Goal: Use online tool/utility: Utilize a website feature to perform a specific function

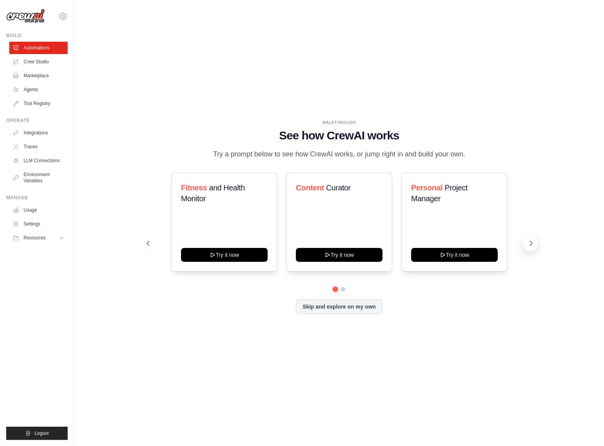
click at [528, 247] on icon at bounding box center [531, 244] width 8 height 8
click at [530, 247] on icon at bounding box center [531, 244] width 8 height 8
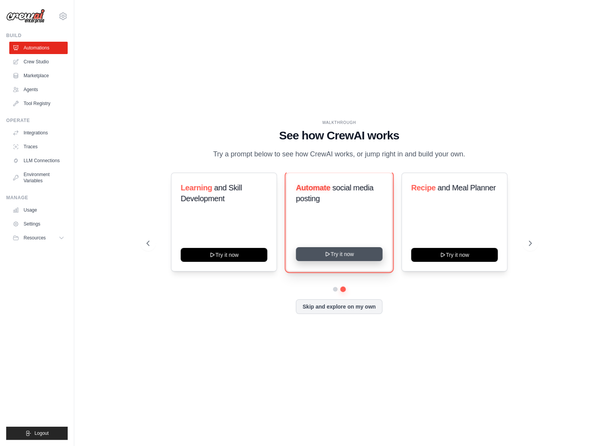
click at [331, 258] on button "Try it now" at bounding box center [339, 254] width 87 height 14
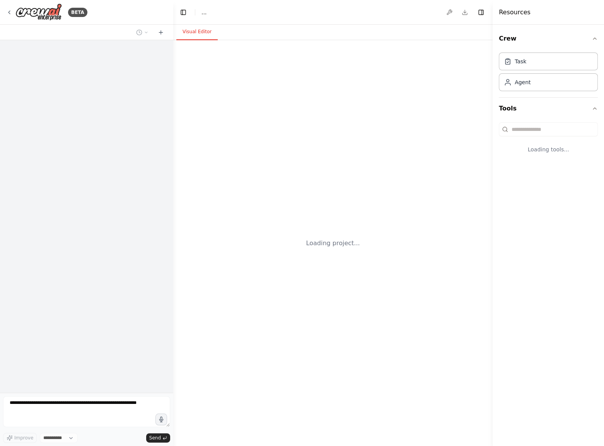
select select "****"
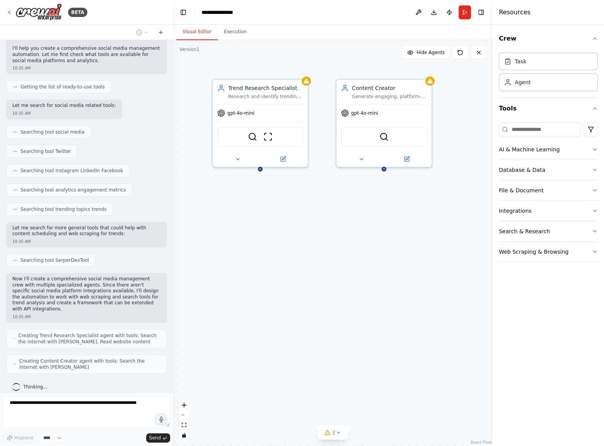
scroll to position [87, 0]
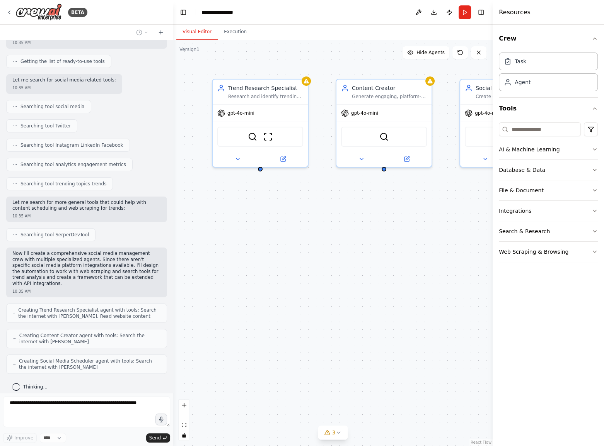
drag, startPoint x: 374, startPoint y: 279, endPoint x: 303, endPoint y: 293, distance: 73.3
click at [303, 293] on div "Trend Research Specialist Research and identify trending topics, hashtags, and …" at bounding box center [332, 243] width 319 height 406
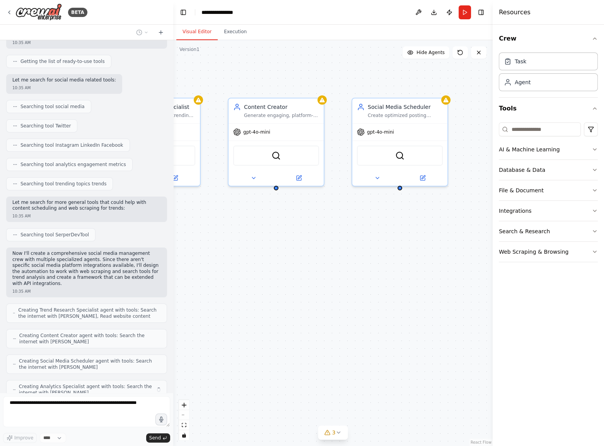
drag, startPoint x: 375, startPoint y: 274, endPoint x: 356, endPoint y: 277, distance: 19.6
click at [356, 277] on div "Trend Research Specialist Research and identify trending topics, hashtags, and …" at bounding box center [332, 243] width 319 height 406
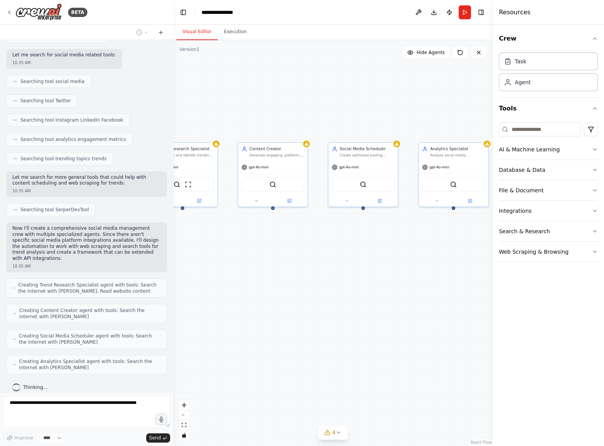
drag, startPoint x: 371, startPoint y: 286, endPoint x: 265, endPoint y: 282, distance: 106.0
click at [264, 283] on div "Trend Research Specialist Research and identify trending topics, hashtags, and …" at bounding box center [332, 243] width 319 height 406
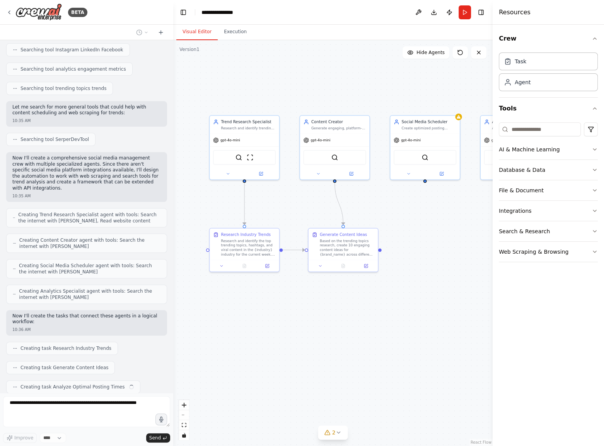
scroll to position [202, 0]
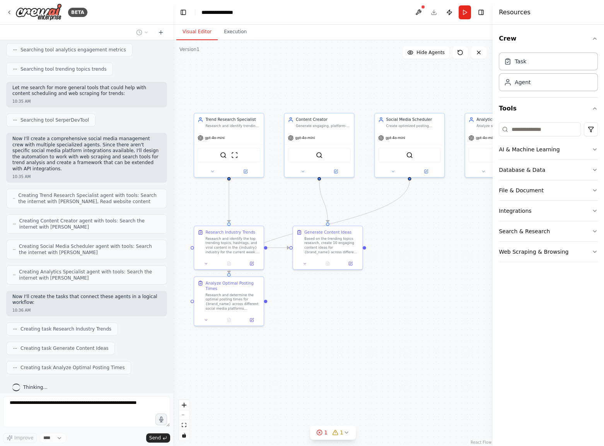
drag, startPoint x: 317, startPoint y: 266, endPoint x: 431, endPoint y: 239, distance: 117.6
click at [431, 239] on div ".deletable-edge-delete-btn { width: 20px; height: 20px; border: 0px solid #ffff…" at bounding box center [332, 243] width 319 height 406
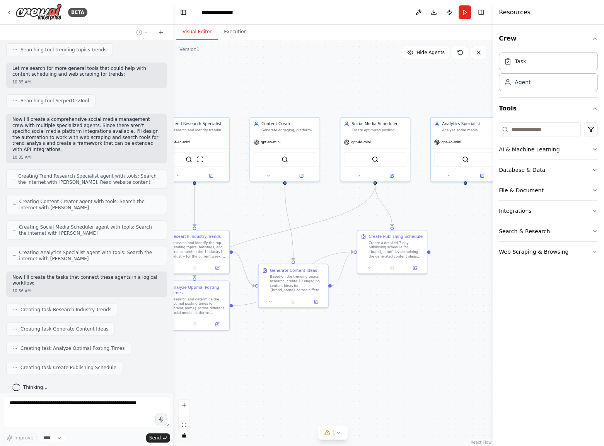
drag, startPoint x: 419, startPoint y: 294, endPoint x: 391, endPoint y: 296, distance: 28.3
click at [391, 296] on div ".deletable-edge-delete-btn { width: 20px; height: 20px; border: 0px solid #ffff…" at bounding box center [332, 243] width 319 height 406
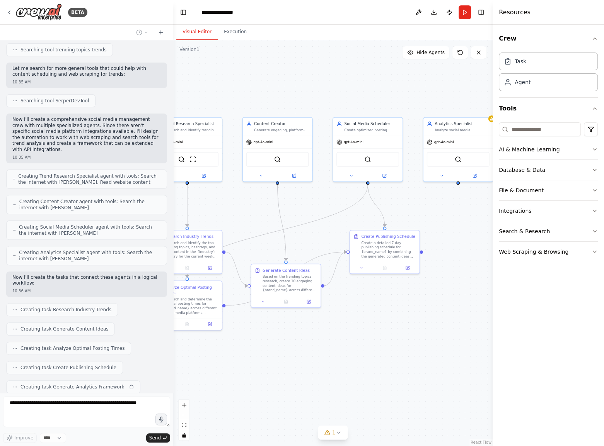
scroll to position [240, 0]
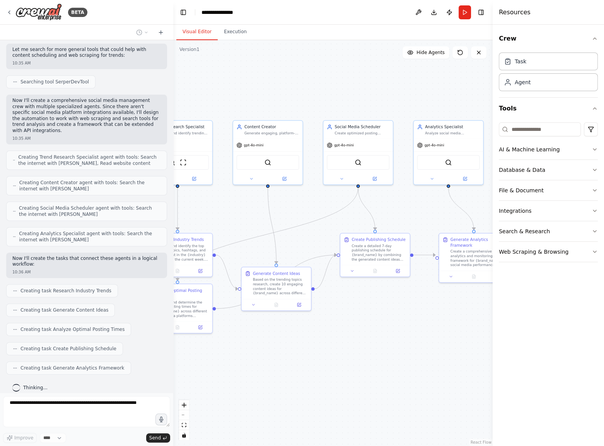
drag, startPoint x: 393, startPoint y: 302, endPoint x: 319, endPoint y: 318, distance: 75.8
click at [320, 318] on div ".deletable-edge-delete-btn { width: 20px; height: 20px; border: 0px solid #ffff…" at bounding box center [332, 243] width 319 height 406
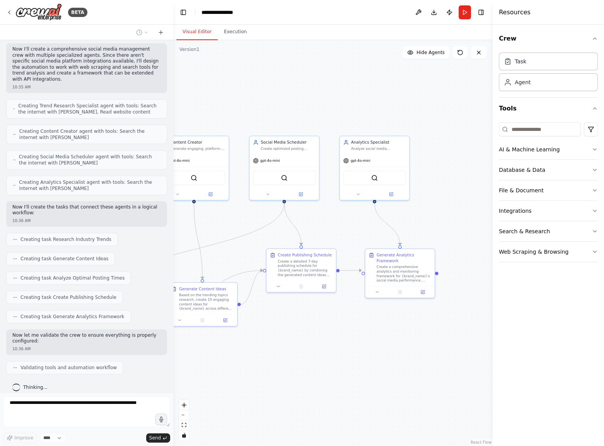
scroll to position [342, 0]
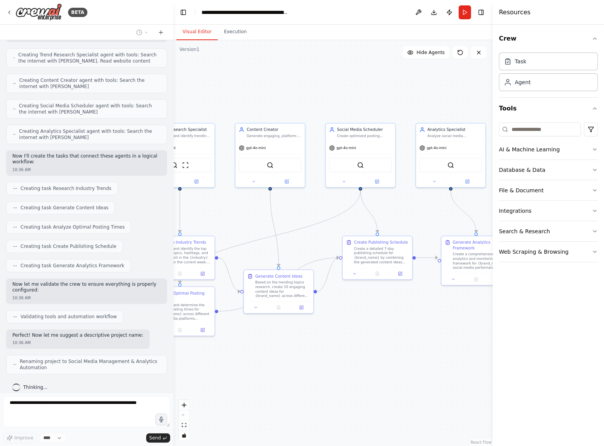
drag, startPoint x: 337, startPoint y: 333, endPoint x: 417, endPoint y: 322, distance: 80.7
click at [417, 322] on div ".deletable-edge-delete-btn { width: 20px; height: 20px; border: 0px solid #ffff…" at bounding box center [332, 243] width 319 height 406
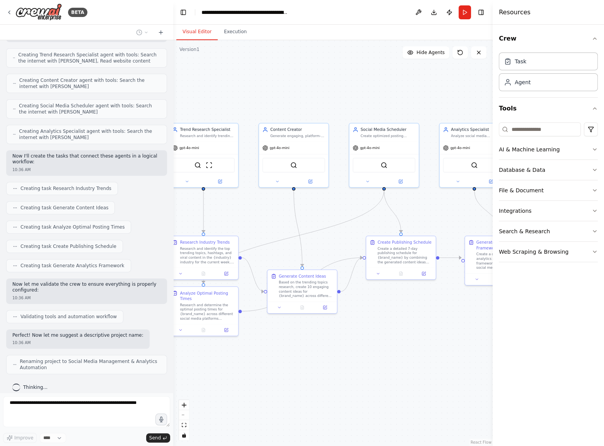
drag, startPoint x: 392, startPoint y: 329, endPoint x: 415, endPoint y: 319, distance: 25.0
click at [413, 320] on div ".deletable-edge-delete-btn { width: 20px; height: 20px; border: 0px solid #ffff…" at bounding box center [332, 243] width 319 height 406
click at [416, 318] on div ".deletable-edge-delete-btn { width: 20px; height: 20px; border: 0px solid #ffff…" at bounding box center [332, 243] width 319 height 406
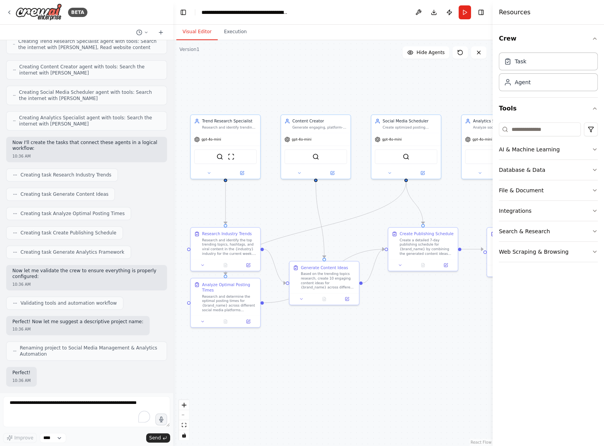
click at [347, 372] on div ".deletable-edge-delete-btn { width: 20px; height: 20px; border: 0px solid #ffff…" at bounding box center [332, 243] width 319 height 406
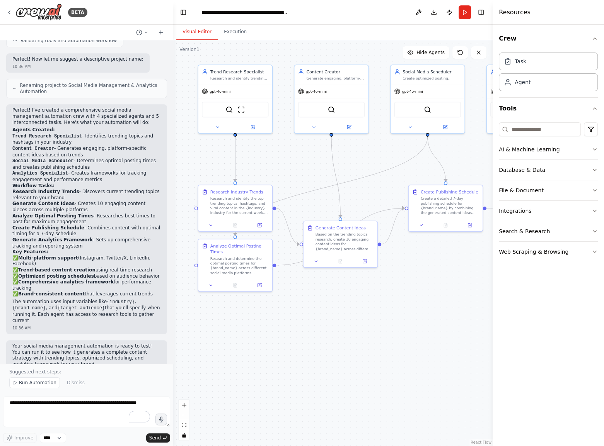
scroll to position [625, 0]
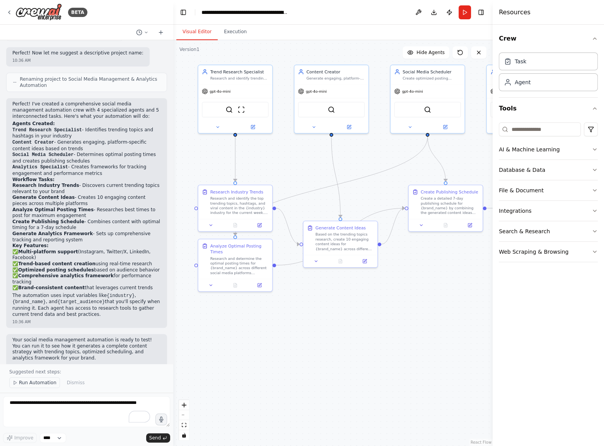
click at [21, 386] on span "Run Automation" at bounding box center [37, 383] width 37 height 6
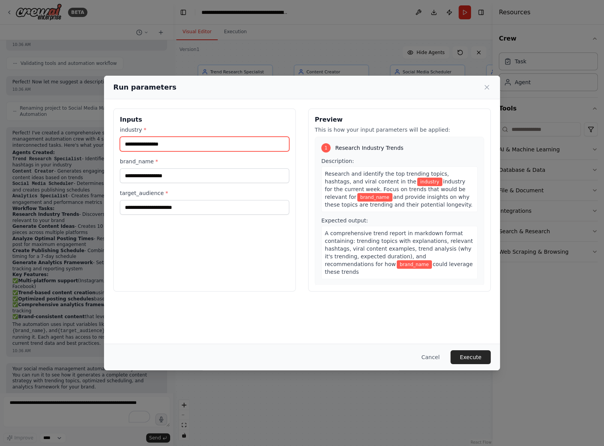
click at [203, 145] on input "industry *" at bounding box center [204, 144] width 169 height 15
click at [192, 146] on input "**********" at bounding box center [204, 144] width 169 height 15
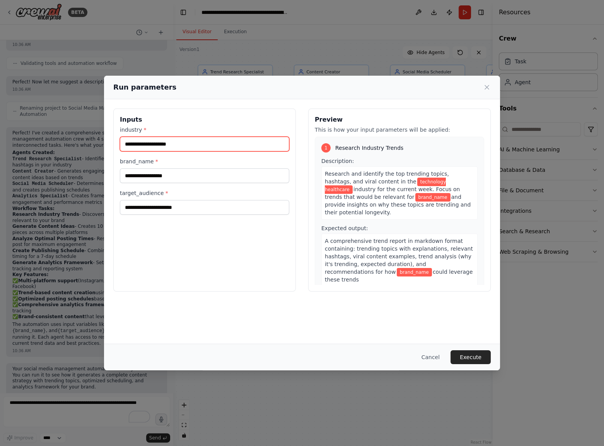
type input "**********"
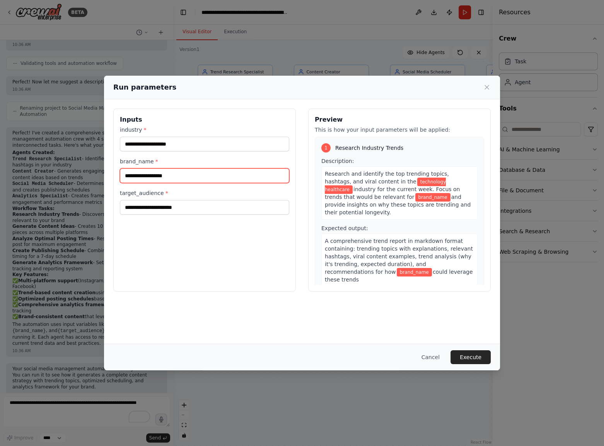
click at [157, 176] on input "brand_name *" at bounding box center [204, 176] width 169 height 15
type input "********"
type input "**********"
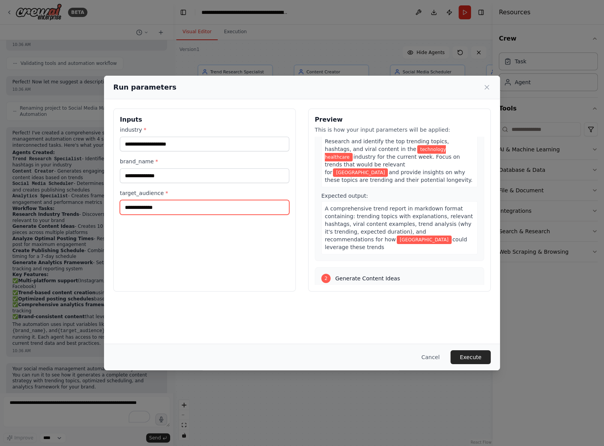
scroll to position [70, 0]
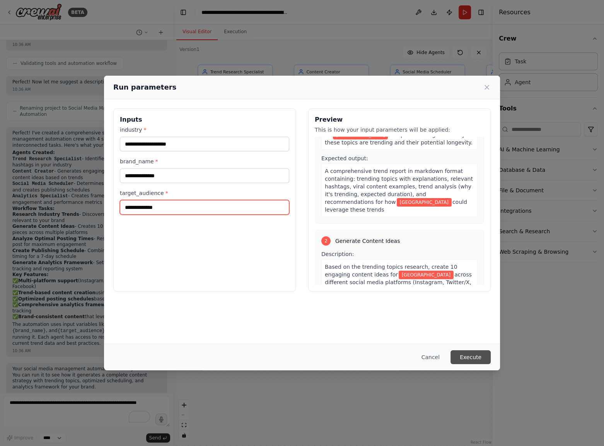
type input "**********"
click at [472, 358] on button "Execute" at bounding box center [470, 358] width 40 height 14
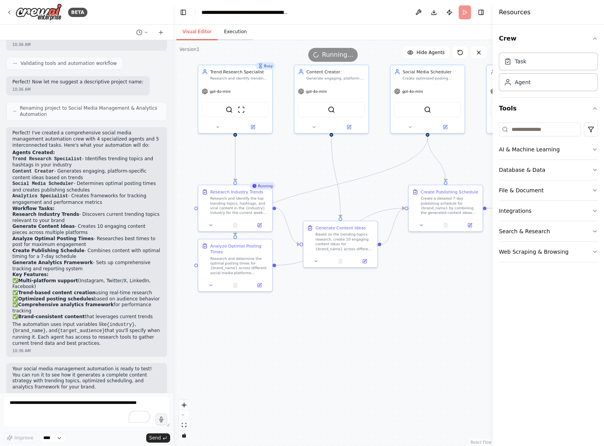
drag, startPoint x: 223, startPoint y: 41, endPoint x: 228, endPoint y: 36, distance: 7.7
click at [224, 41] on div ".deletable-edge-delete-btn { width: 20px; height: 20px; border: 0px solid #ffff…" at bounding box center [332, 243] width 319 height 406
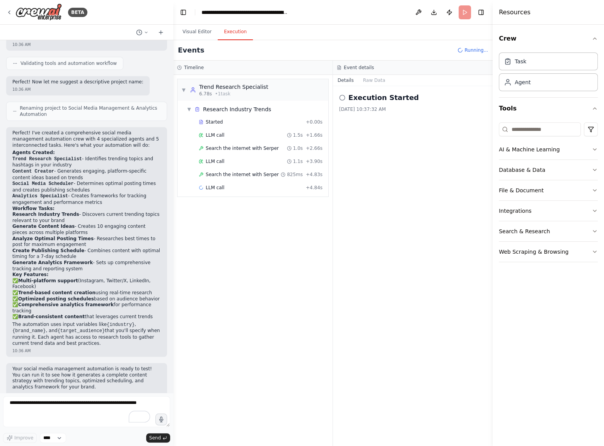
click at [228, 35] on button "Execution" at bounding box center [235, 32] width 35 height 16
click at [195, 31] on button "Visual Editor" at bounding box center [196, 32] width 41 height 16
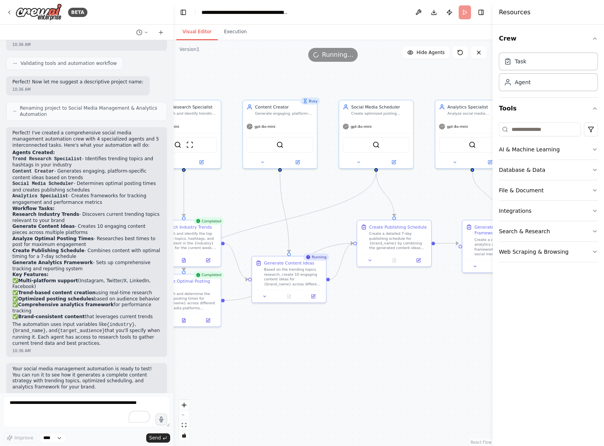
drag, startPoint x: 415, startPoint y: 314, endPoint x: 367, endPoint y: 349, distance: 59.4
click at [367, 349] on div ".deletable-edge-delete-btn { width: 20px; height: 20px; border: 0px solid #ffff…" at bounding box center [332, 243] width 319 height 406
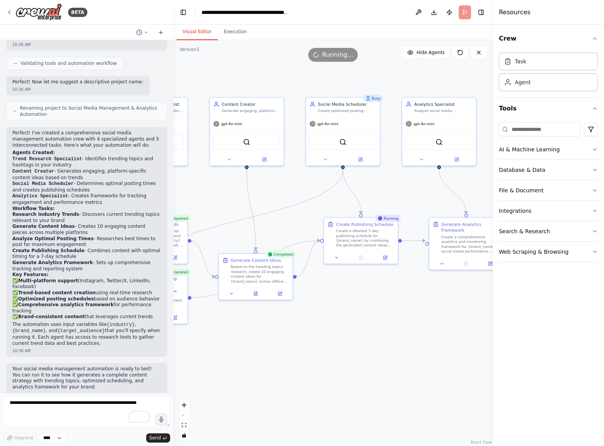
drag, startPoint x: 412, startPoint y: 304, endPoint x: 373, endPoint y: 305, distance: 38.3
click at [376, 301] on div ".deletable-edge-delete-btn { width: 20px; height: 20px; border: 0px solid #ffff…" at bounding box center [332, 243] width 319 height 406
click at [374, 306] on div ".deletable-edge-delete-btn { width: 20px; height: 20px; border: 0px solid #ffff…" at bounding box center [332, 243] width 319 height 406
drag, startPoint x: 374, startPoint y: 306, endPoint x: 320, endPoint y: 282, distance: 59.7
click at [323, 282] on div ".deletable-edge-delete-btn { width: 20px; height: 20px; border: 0px solid #ffff…" at bounding box center [332, 243] width 319 height 406
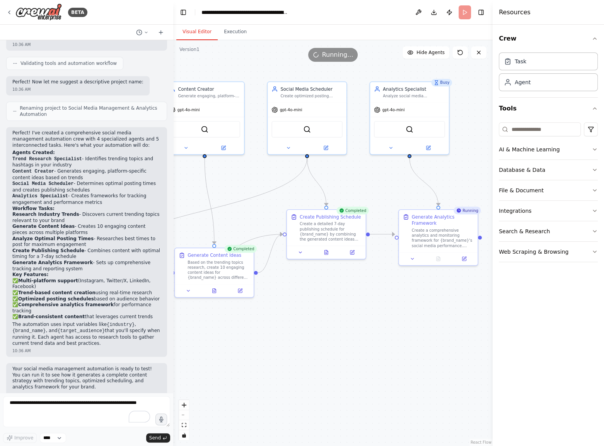
drag, startPoint x: 277, startPoint y: 278, endPoint x: 264, endPoint y: 317, distance: 41.3
click at [269, 317] on div ".deletable-edge-delete-btn { width: 20px; height: 20px; border: 0px solid #ffff…" at bounding box center [332, 243] width 319 height 406
click at [264, 317] on div ".deletable-edge-delete-btn { width: 20px; height: 20px; border: 0px solid #ffff…" at bounding box center [332, 243] width 319 height 406
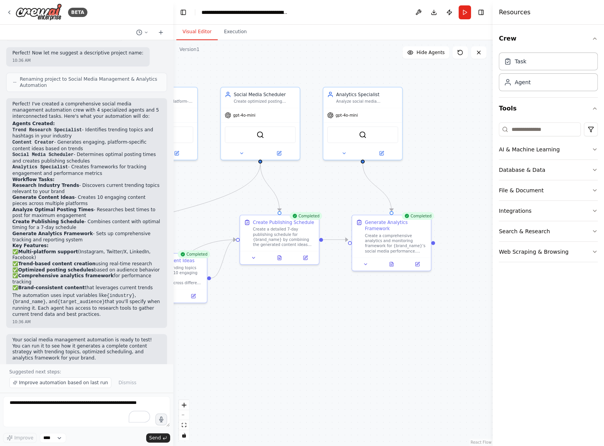
scroll to position [625, 0]
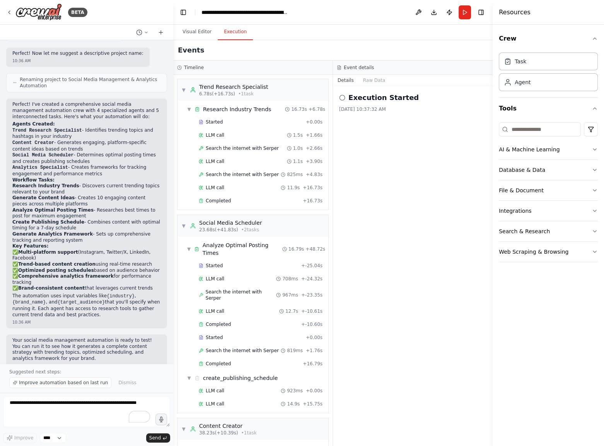
click at [236, 38] on button "Execution" at bounding box center [235, 32] width 35 height 16
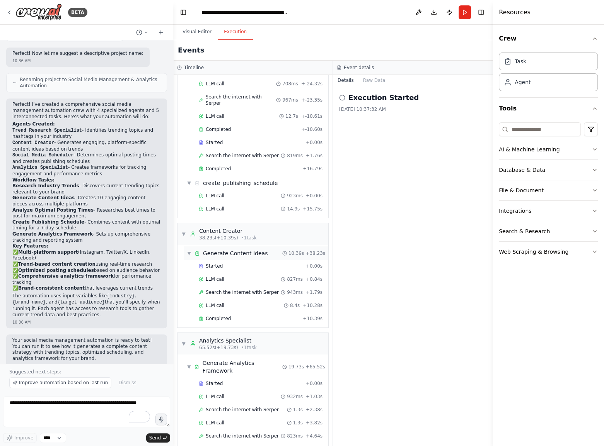
scroll to position [205, 0]
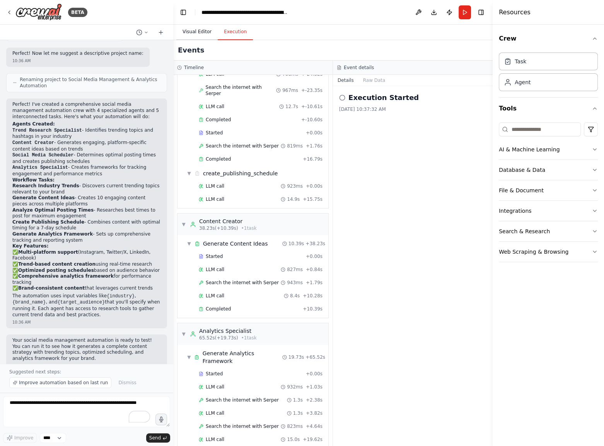
click at [189, 30] on button "Visual Editor" at bounding box center [196, 32] width 41 height 16
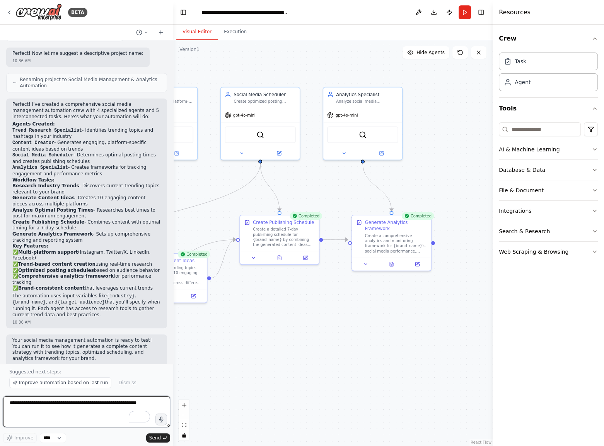
click at [97, 415] on textarea "To enrich screen reader interactions, please activate Accessibility in Grammarl…" at bounding box center [86, 412] width 167 height 31
click at [64, 384] on span "Improve automation based on last run" at bounding box center [63, 383] width 89 height 6
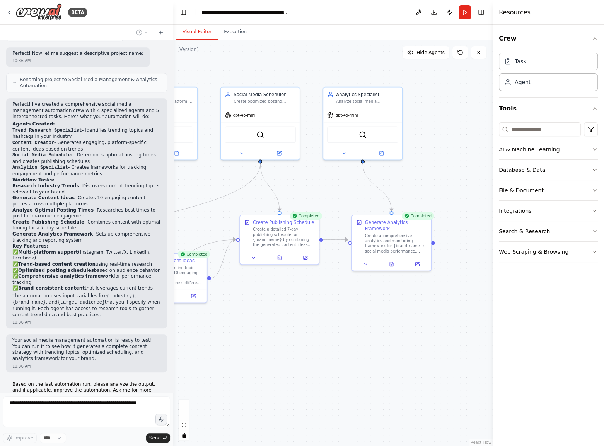
scroll to position [654, 0]
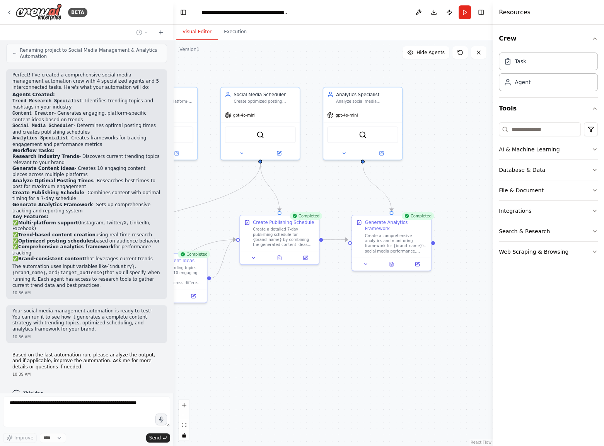
click at [599, 151] on div "Crew Task Agent Tools AI & Machine Learning Database & Data File & Document Int…" at bounding box center [547, 236] width 111 height 422
click at [593, 151] on icon "button" at bounding box center [594, 149] width 6 height 6
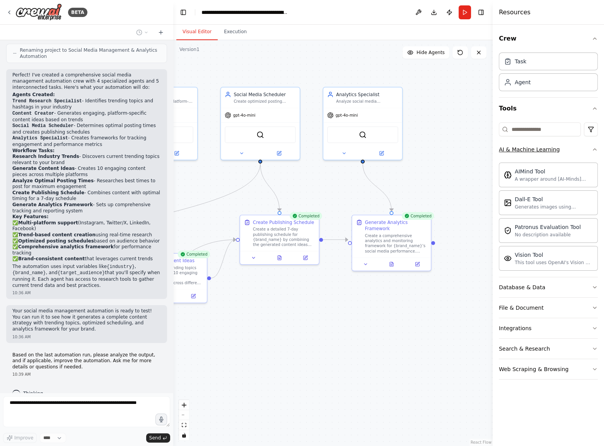
click at [593, 151] on icon "button" at bounding box center [594, 149] width 6 height 6
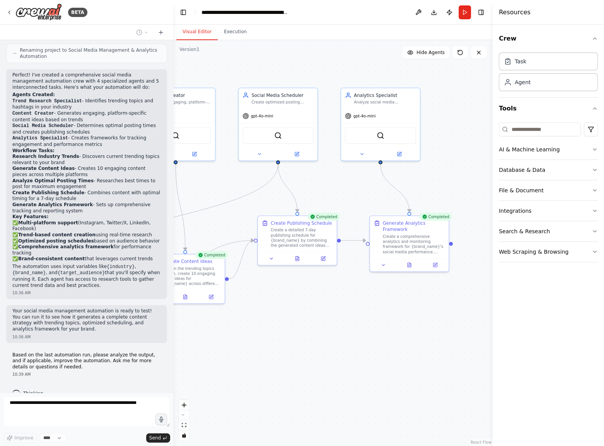
drag, startPoint x: 297, startPoint y: 345, endPoint x: 332, endPoint y: 342, distance: 35.0
click at [322, 344] on div ".deletable-edge-delete-btn { width: 20px; height: 20px; border: 0px solid #ffff…" at bounding box center [332, 243] width 319 height 406
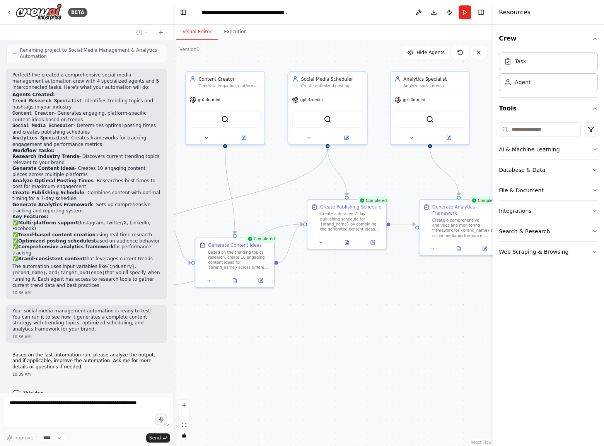
drag, startPoint x: 337, startPoint y: 330, endPoint x: 359, endPoint y: 322, distance: 23.8
click at [359, 322] on div ".deletable-edge-delete-btn { width: 20px; height: 20px; border: 0px solid #ffff…" at bounding box center [332, 243] width 319 height 406
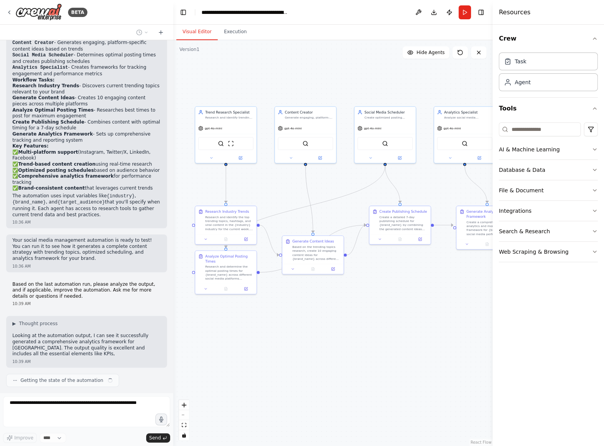
drag, startPoint x: 330, startPoint y: 330, endPoint x: 380, endPoint y: 309, distance: 54.4
click at [380, 309] on div ".deletable-edge-delete-btn { width: 20px; height: 20px; border: 0px solid #ffff…" at bounding box center [332, 243] width 319 height 406
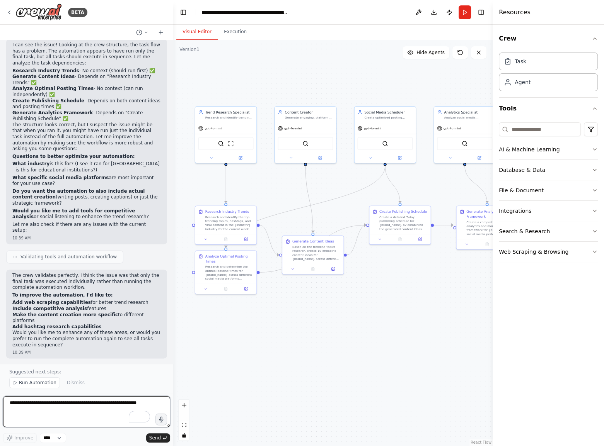
scroll to position [1111, 0]
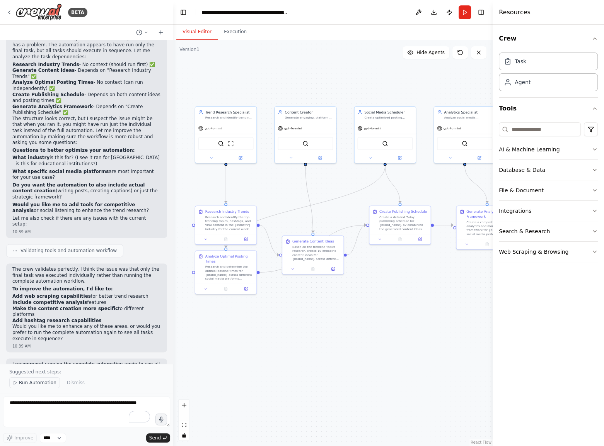
click at [45, 382] on span "Run Automation" at bounding box center [37, 383] width 37 height 6
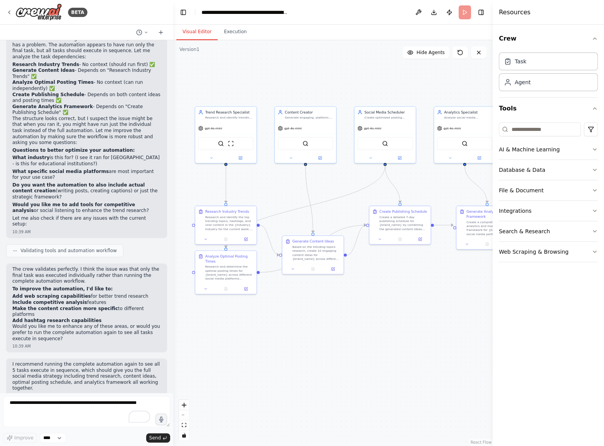
scroll to position [1082, 0]
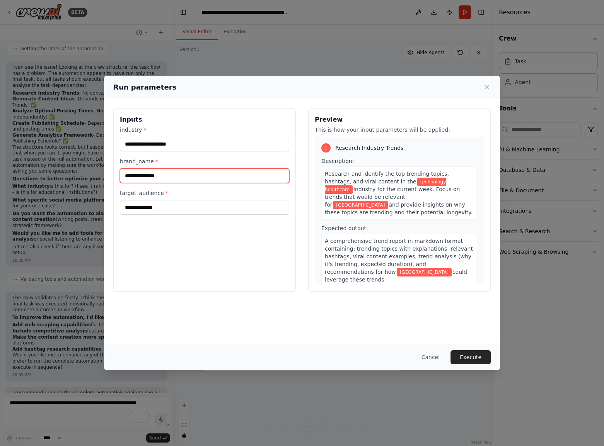
click at [141, 175] on input "**********" at bounding box center [204, 176] width 169 height 15
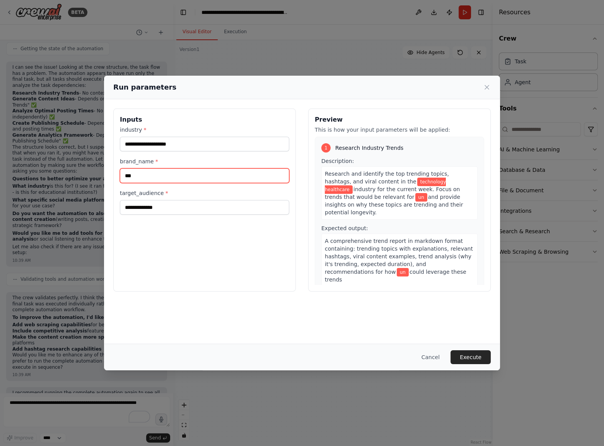
type input "****"
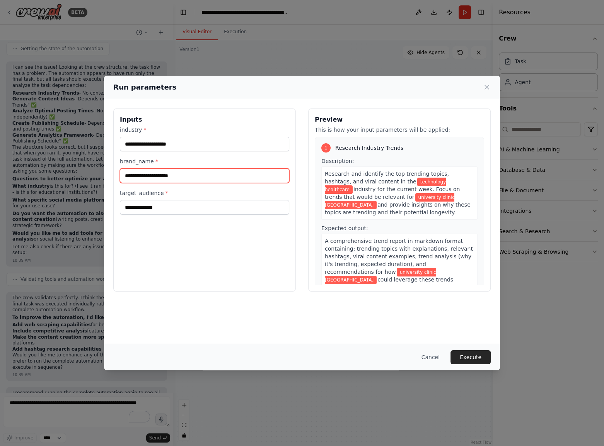
type input "**********"
click at [482, 365] on div "Cancel Execute" at bounding box center [302, 357] width 396 height 27
click at [478, 358] on button "Execute" at bounding box center [470, 358] width 40 height 14
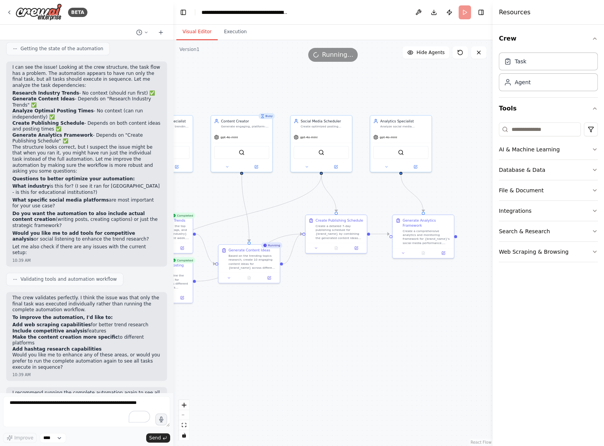
drag, startPoint x: 430, startPoint y: 312, endPoint x: 376, endPoint y: 317, distance: 54.0
click at [376, 317] on div ".deletable-edge-delete-btn { width: 20px; height: 20px; border: 0px solid #ffff…" at bounding box center [332, 243] width 319 height 406
click at [355, 349] on div ".deletable-edge-delete-btn { width: 20px; height: 20px; border: 0px solid #ffff…" at bounding box center [332, 243] width 319 height 406
click at [63, 438] on select "****" at bounding box center [53, 438] width 26 height 10
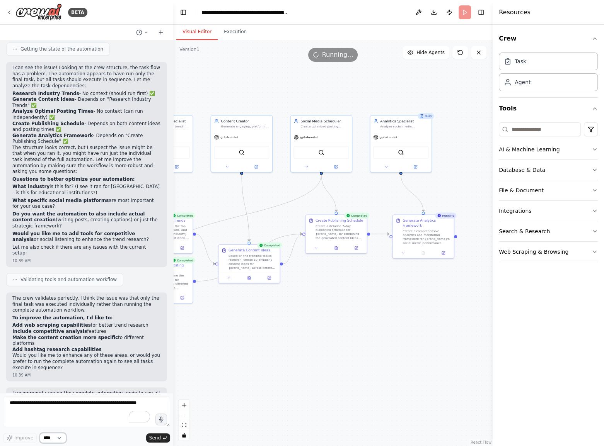
click at [63, 438] on select "****" at bounding box center [53, 438] width 26 height 10
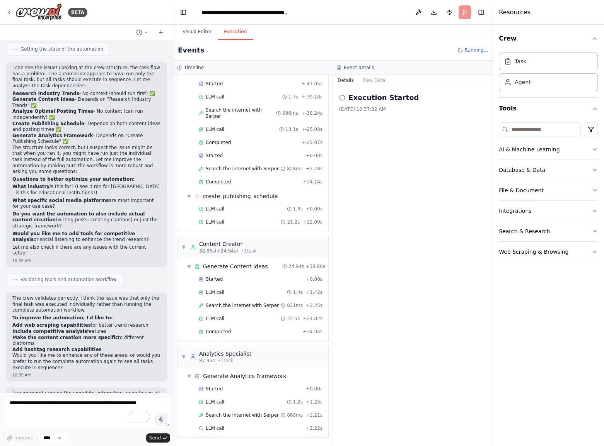
click at [243, 34] on button "Execution" at bounding box center [235, 32] width 35 height 16
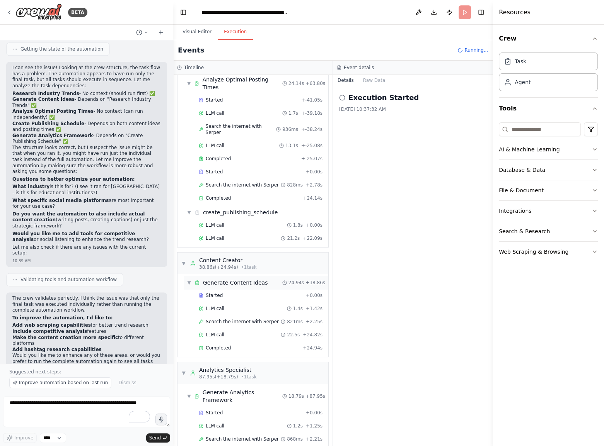
scroll to position [179, 0]
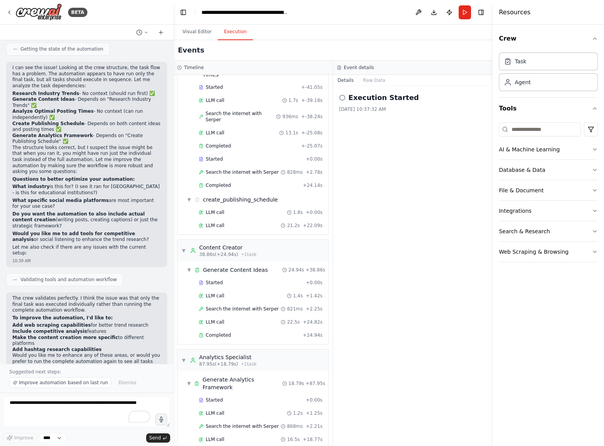
click at [244, 446] on div "Completed" at bounding box center [249, 453] width 101 height 6
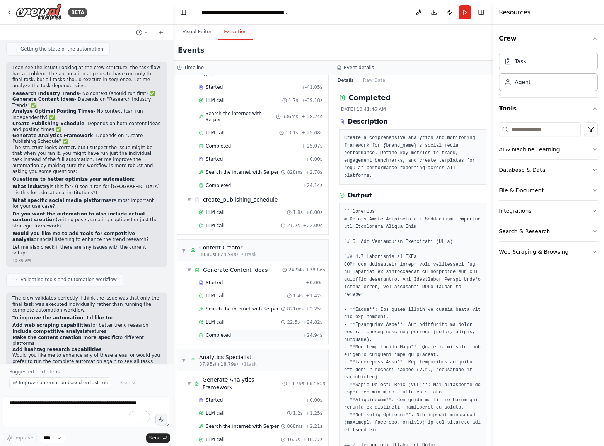
click at [243, 332] on div "Completed" at bounding box center [249, 335] width 101 height 6
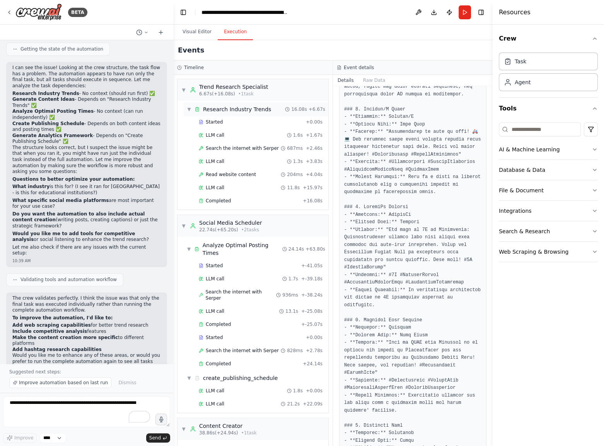
scroll to position [0, 0]
click at [225, 196] on div "Completed + 16.08s" at bounding box center [260, 201] width 129 height 12
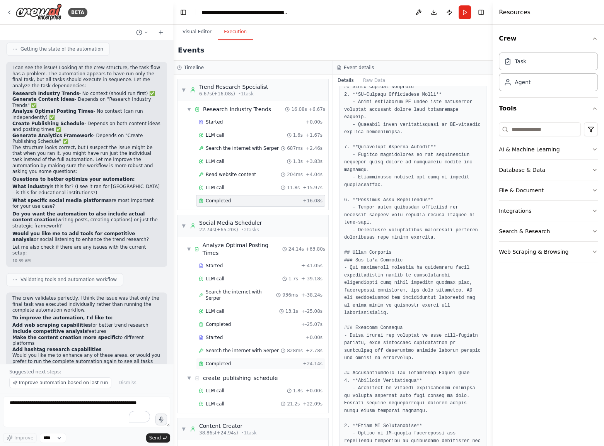
scroll to position [179, 0]
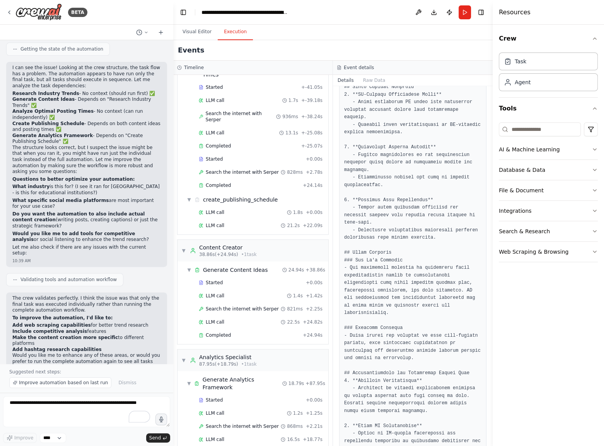
click at [231, 446] on div "Completed" at bounding box center [249, 453] width 101 height 6
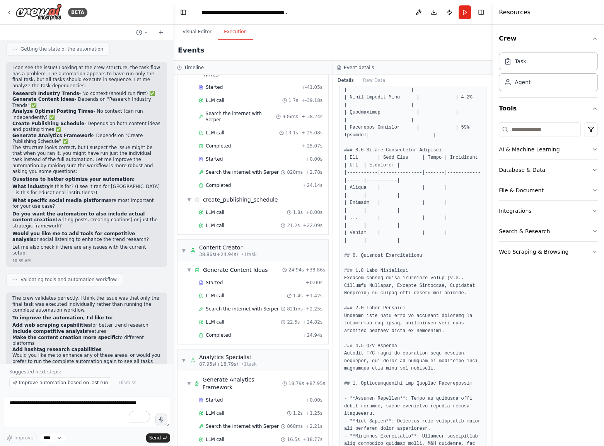
scroll to position [667, 0]
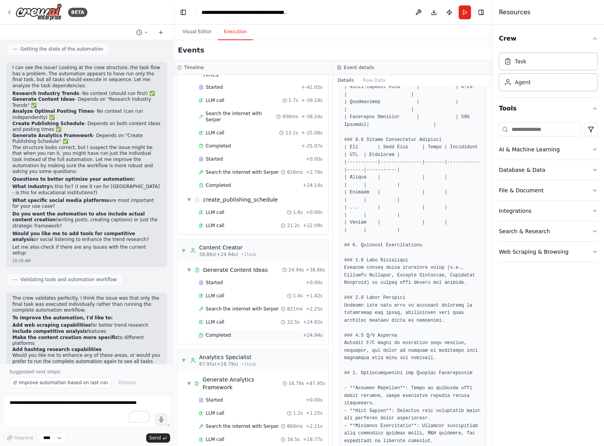
click at [228, 332] on span "Completed" at bounding box center [218, 335] width 25 height 6
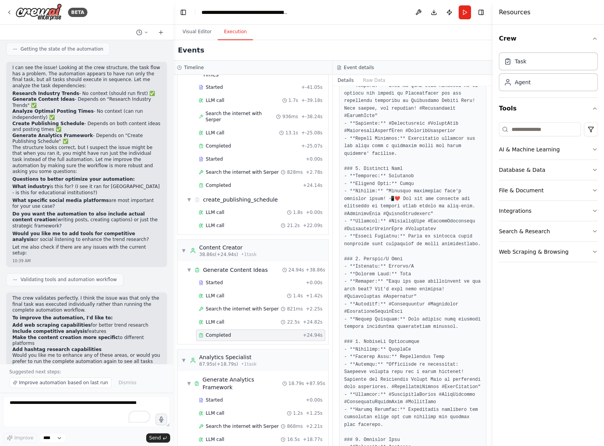
scroll to position [538, 0]
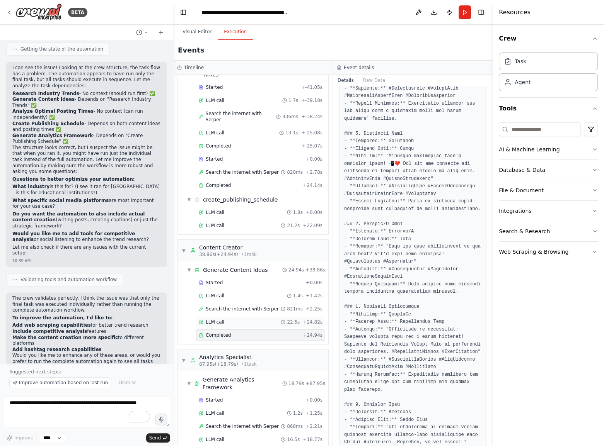
click at [233, 319] on div "LLM call 22.5s + 24.82s" at bounding box center [261, 322] width 124 height 6
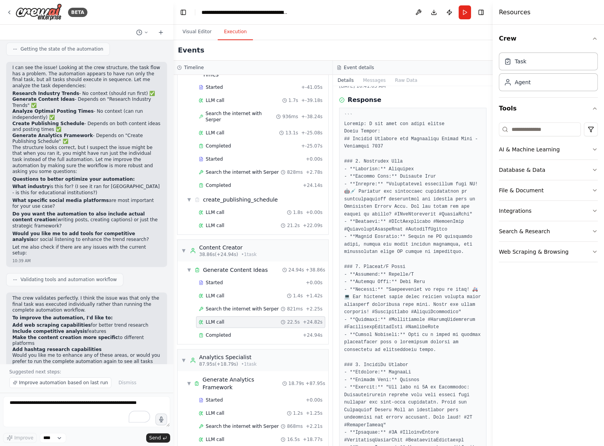
scroll to position [35, 0]
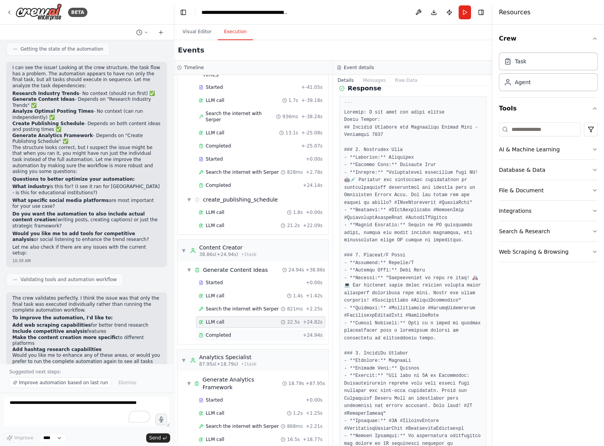
click at [249, 332] on div "Completed" at bounding box center [249, 335] width 101 height 6
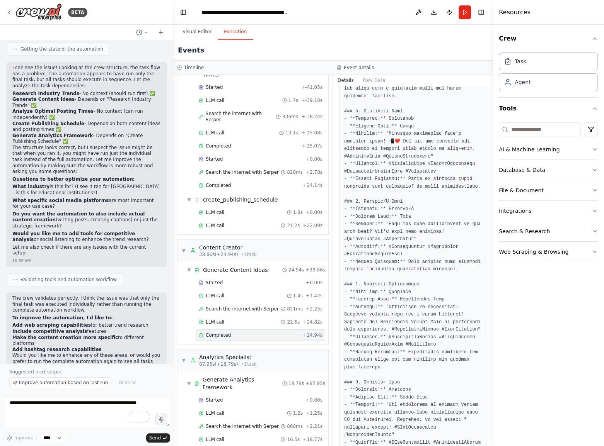
scroll to position [562, 0]
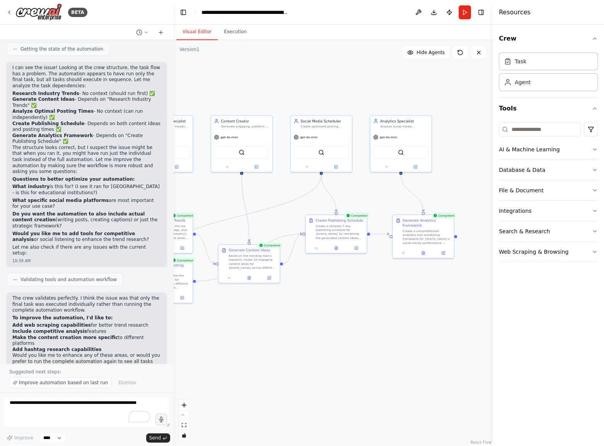
click at [189, 34] on button "Visual Editor" at bounding box center [196, 32] width 41 height 16
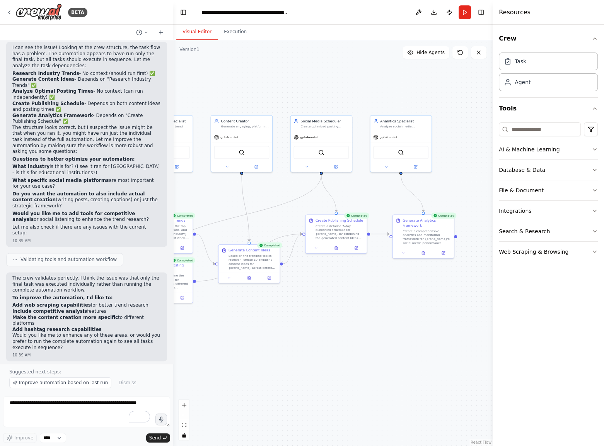
scroll to position [1110, 0]
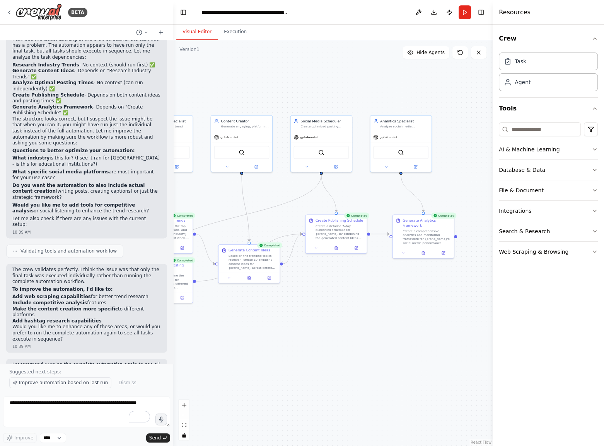
click at [82, 385] on span "Improve automation based on last run" at bounding box center [63, 383] width 89 height 6
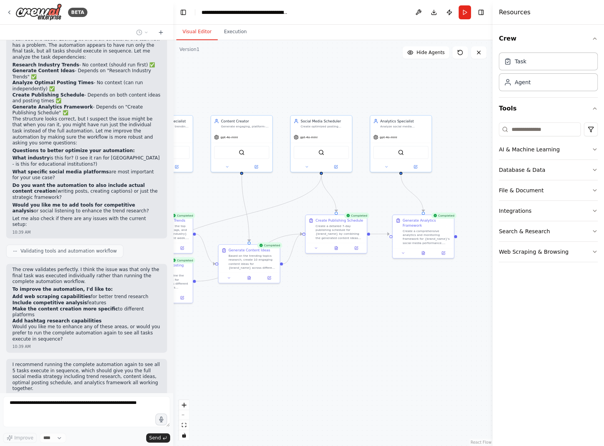
scroll to position [1140, 0]
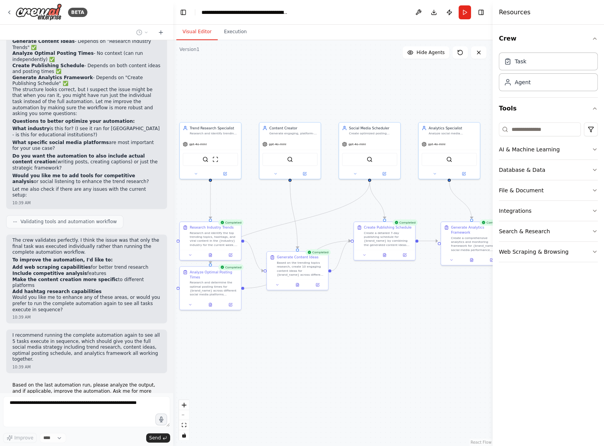
drag, startPoint x: 256, startPoint y: 332, endPoint x: 303, endPoint y: 339, distance: 47.3
click at [303, 339] on div ".deletable-edge-delete-btn { width: 20px; height: 20px; border: 0px solid #ffff…" at bounding box center [332, 243] width 319 height 406
click at [230, 35] on button "Execution" at bounding box center [235, 32] width 35 height 16
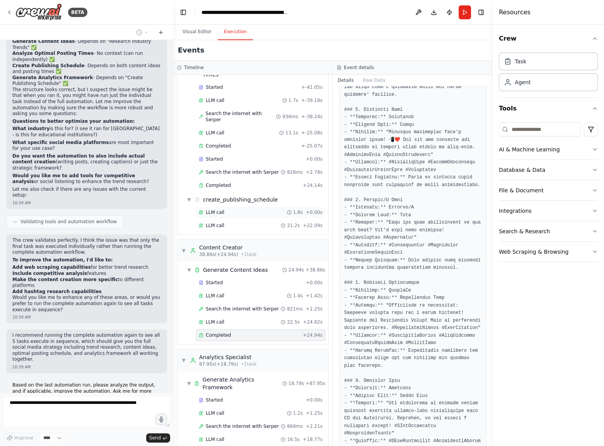
click at [238, 209] on div "LLM call 1.8s + 0.00s" at bounding box center [261, 212] width 124 height 6
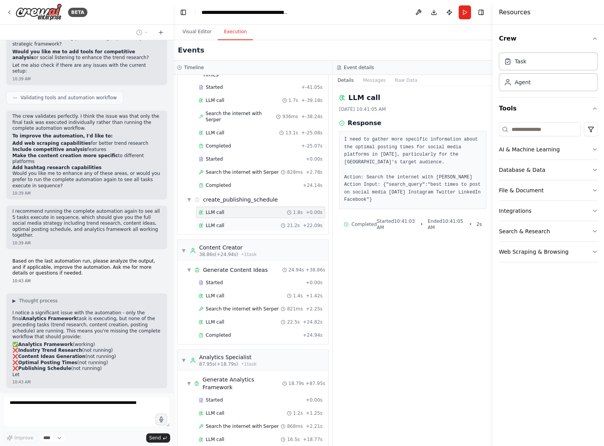
click at [240, 223] on div "LLM call 21.2s + 22.09s" at bounding box center [261, 226] width 124 height 6
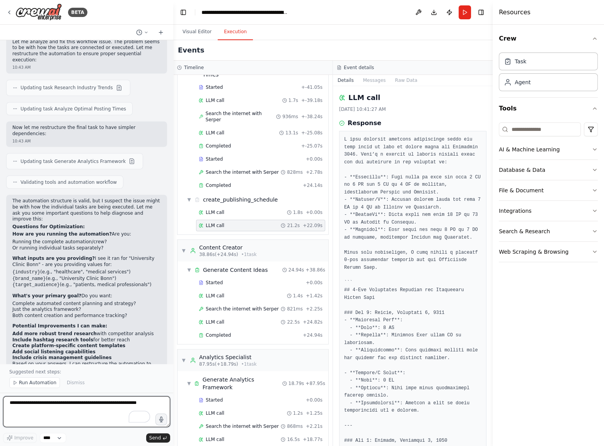
scroll to position [1603, 0]
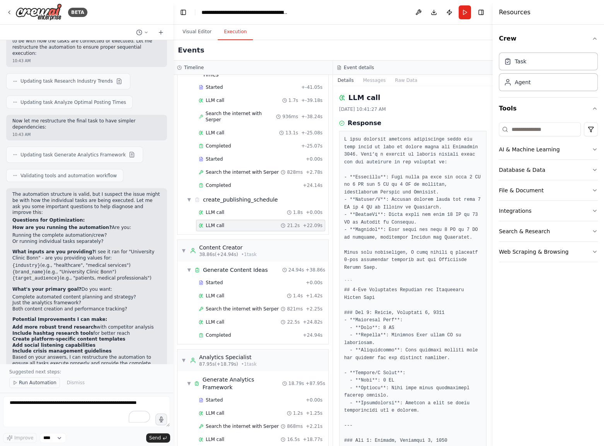
click at [33, 386] on button "Run Automation" at bounding box center [34, 383] width 51 height 11
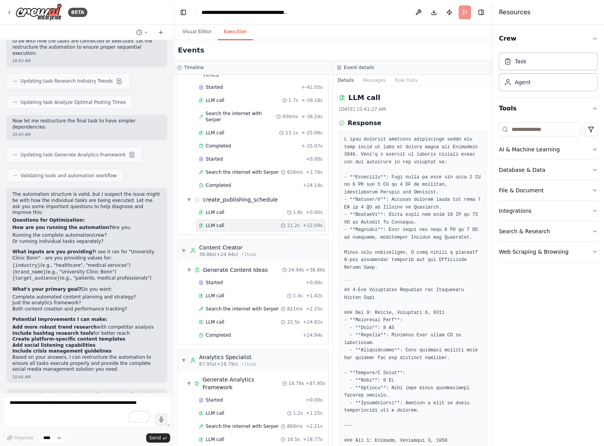
scroll to position [1575, 0]
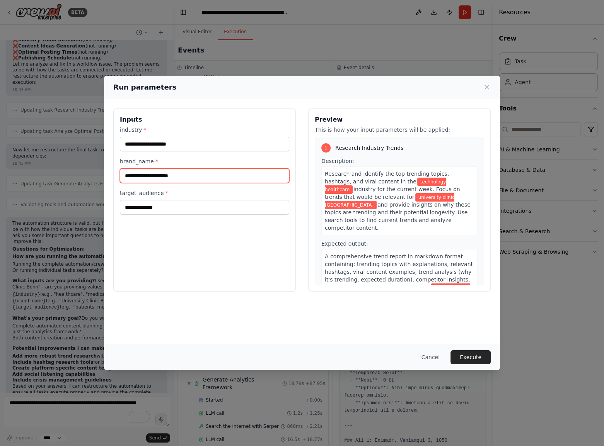
click at [167, 175] on input "**********" at bounding box center [204, 176] width 169 height 15
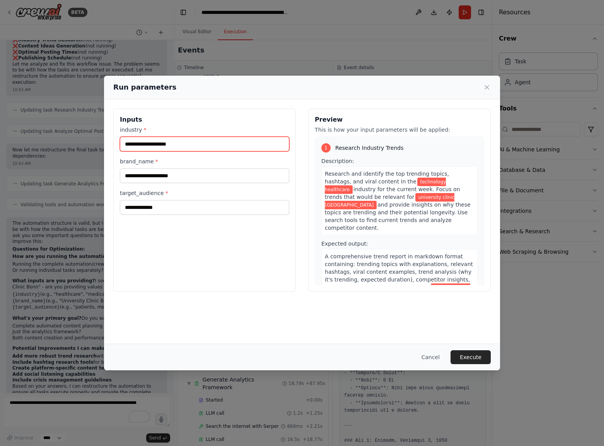
click at [162, 141] on input "**********" at bounding box center [204, 144] width 169 height 15
click at [162, 140] on input "**********" at bounding box center [204, 144] width 169 height 15
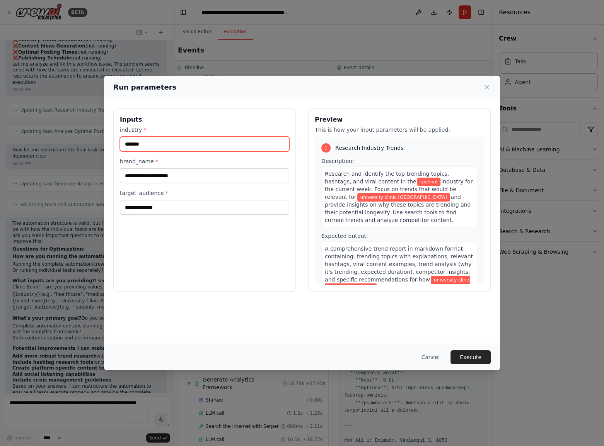
type input "********"
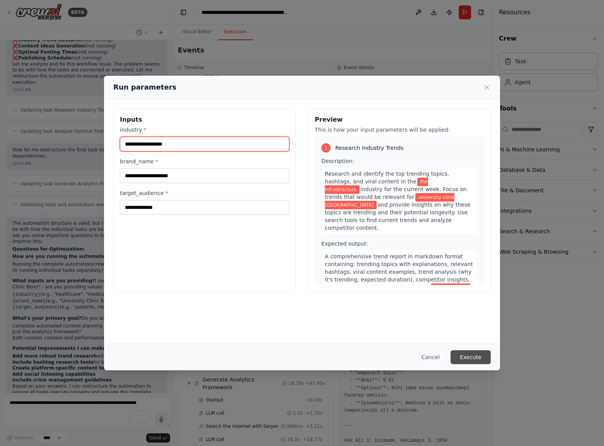
type input "**********"
click at [462, 356] on button "Execute" at bounding box center [470, 358] width 40 height 14
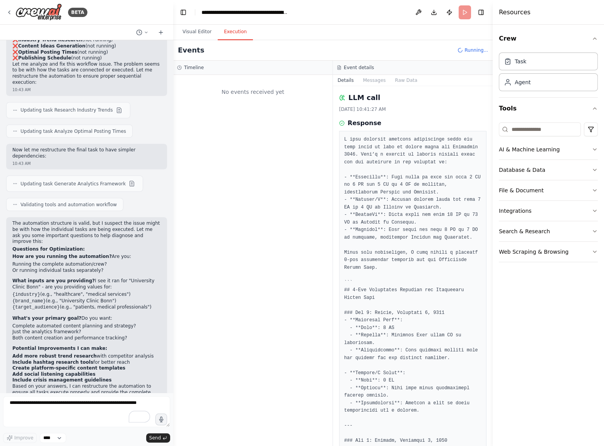
scroll to position [0, 0]
click at [203, 39] on button "Visual Editor" at bounding box center [196, 32] width 41 height 16
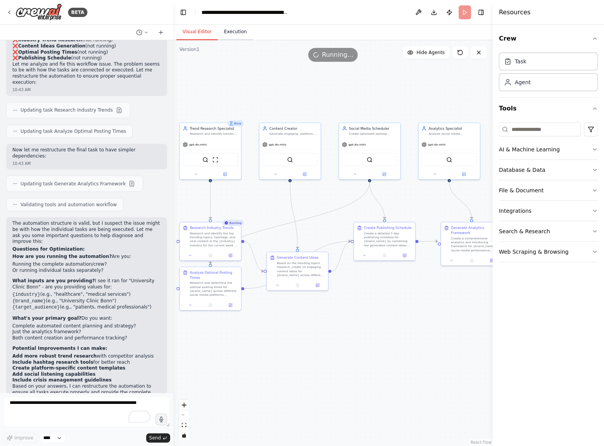
click at [232, 33] on button "Execution" at bounding box center [235, 32] width 35 height 16
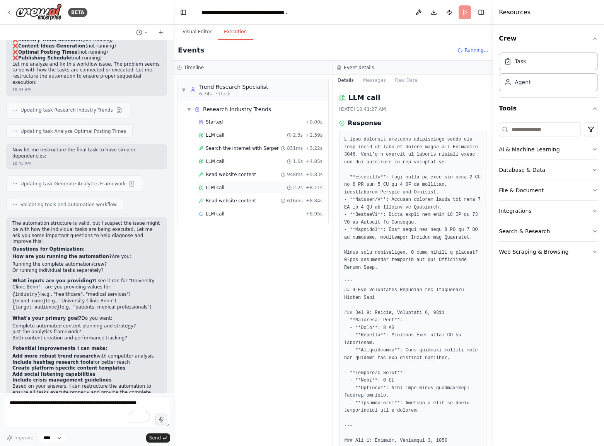
click at [220, 185] on span "LLM call" at bounding box center [215, 188] width 19 height 6
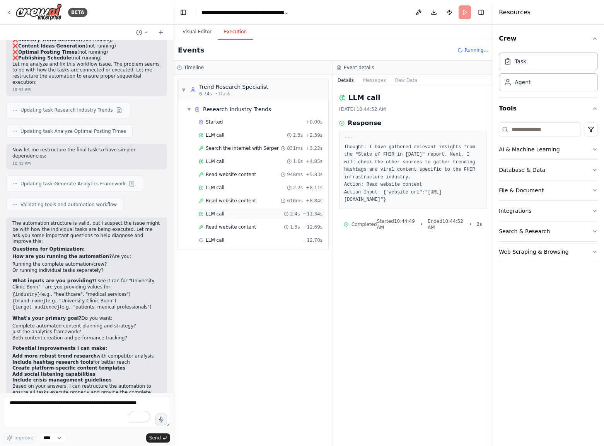
click at [222, 213] on div "LLM call 2.4s + 11.34s" at bounding box center [261, 214] width 124 height 6
click at [224, 201] on span "Read website content" at bounding box center [231, 201] width 50 height 6
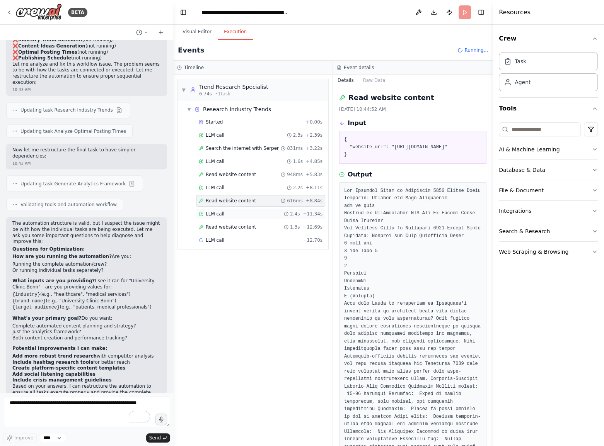
click at [223, 214] on div "LLM call 2.4s + 11.34s" at bounding box center [261, 214] width 124 height 6
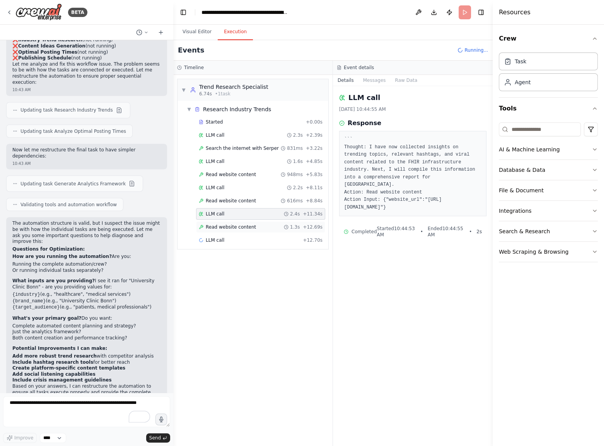
click at [235, 230] on div "Read website content 1.3s + 12.69s" at bounding box center [260, 227] width 129 height 12
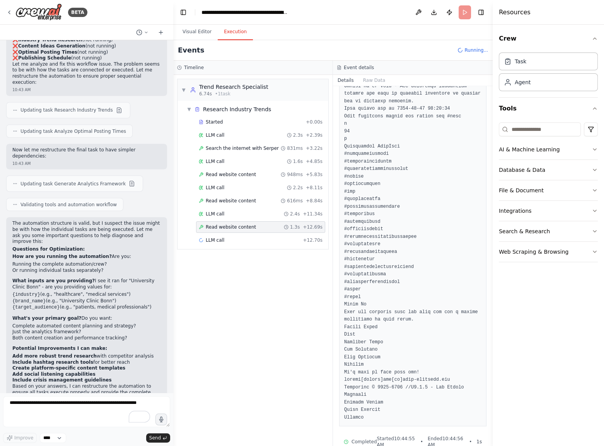
scroll to position [542, 0]
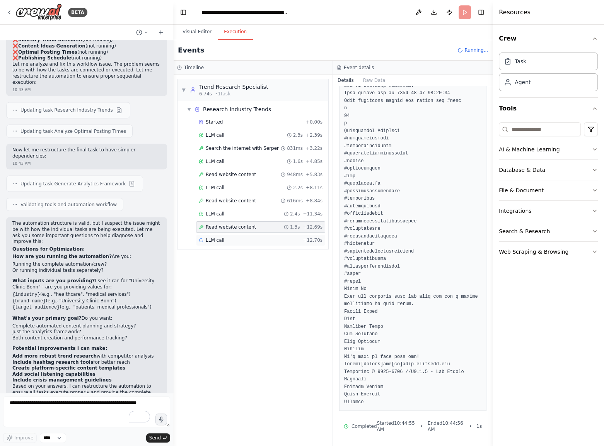
click at [215, 239] on span "LLM call" at bounding box center [215, 240] width 19 height 6
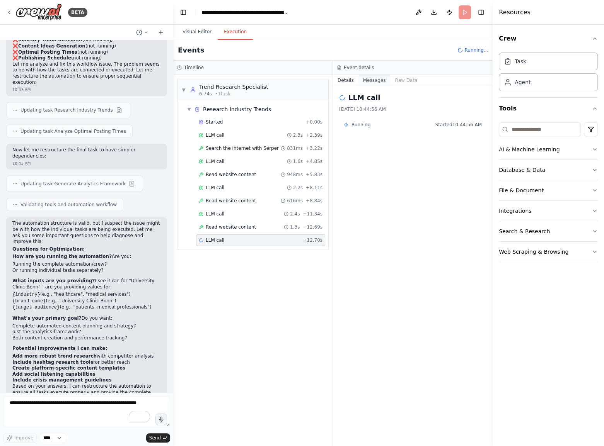
click at [364, 77] on button "Messages" at bounding box center [374, 80] width 32 height 11
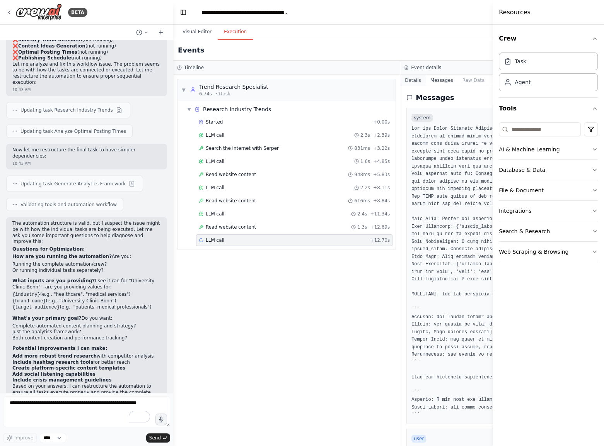
click at [400, 78] on button "Details" at bounding box center [413, 80] width 26 height 11
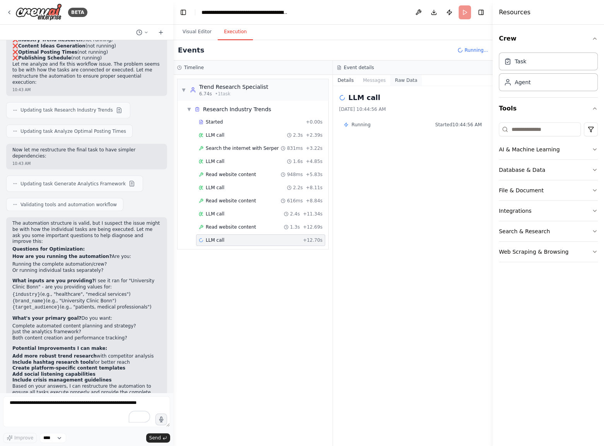
click at [402, 80] on button "Raw Data" at bounding box center [406, 80] width 32 height 11
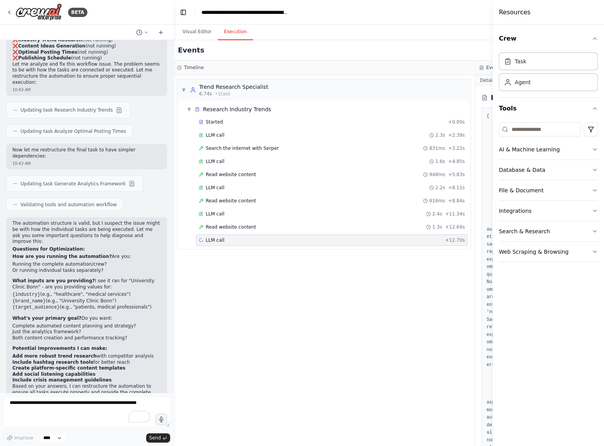
click at [483, 82] on button "Details" at bounding box center [488, 80] width 26 height 11
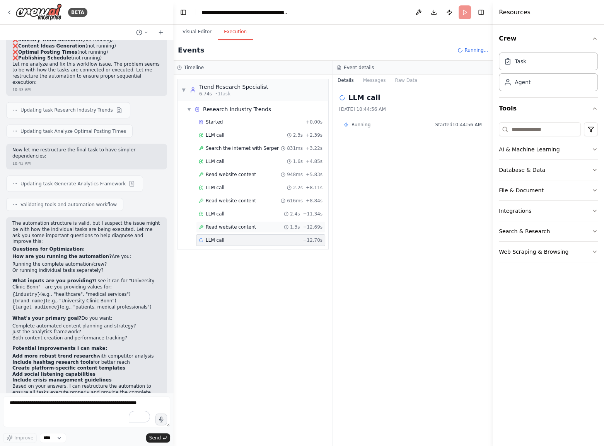
click at [218, 228] on span "Read website content" at bounding box center [231, 227] width 50 height 6
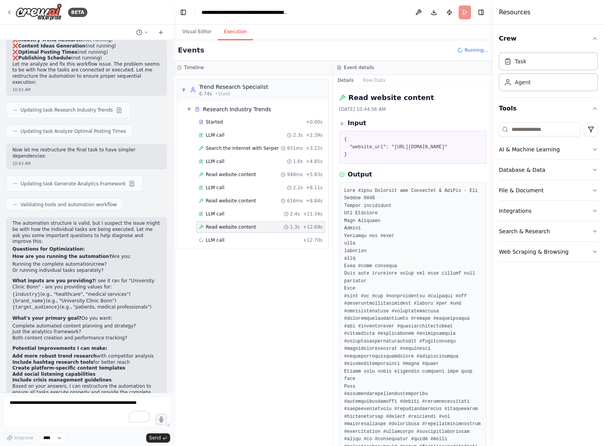
click at [252, 303] on div "▼ Trend Research Specialist 6.74s • 1 task ▼ Research Industry Trends Started +…" at bounding box center [252, 260] width 159 height 371
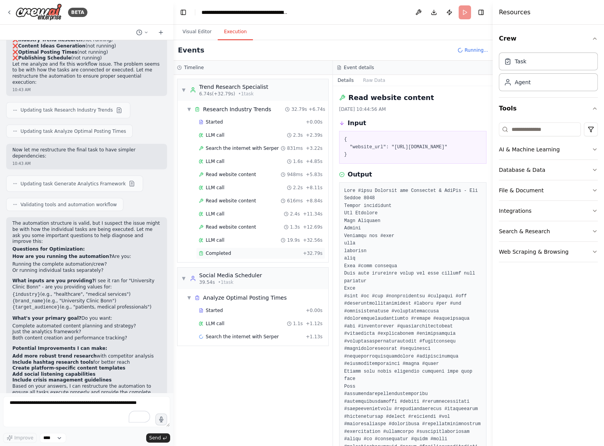
click at [235, 254] on div "Completed" at bounding box center [249, 253] width 101 height 6
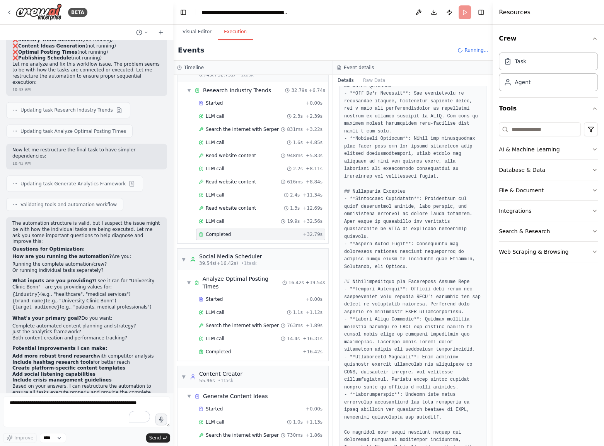
scroll to position [29, 0]
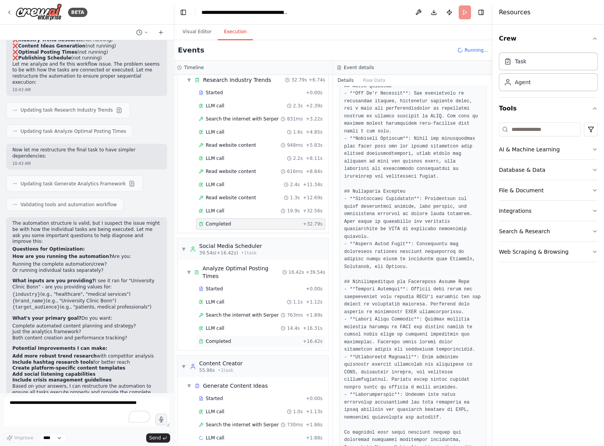
click at [235, 336] on div "Completed + 16.42s" at bounding box center [260, 342] width 129 height 12
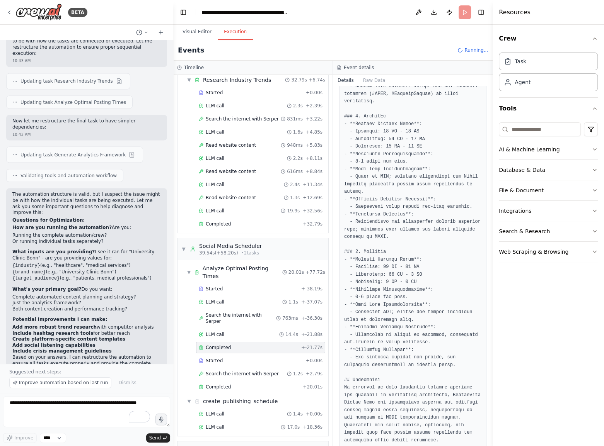
scroll to position [231, 0]
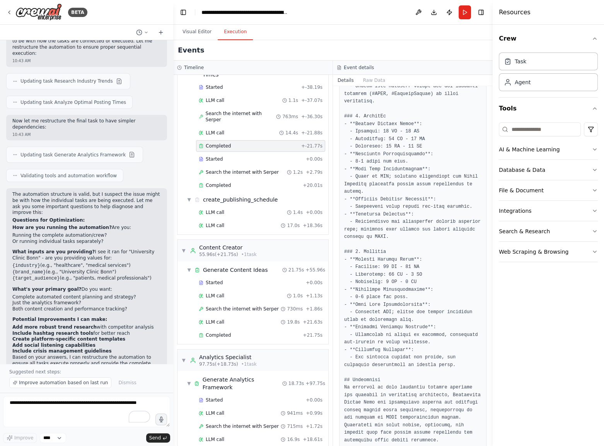
click at [235, 446] on div "Completed" at bounding box center [249, 453] width 101 height 6
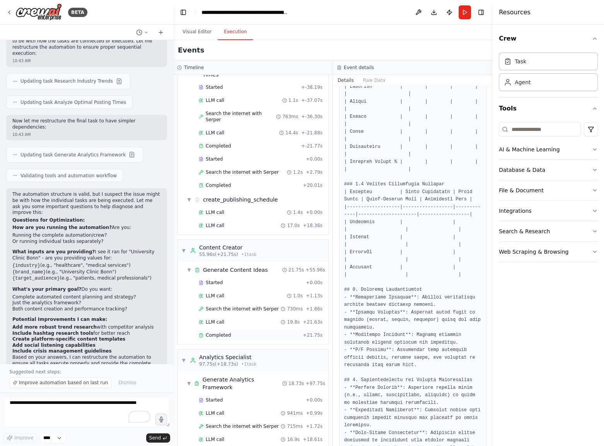
click at [232, 332] on div "Completed" at bounding box center [249, 335] width 101 height 6
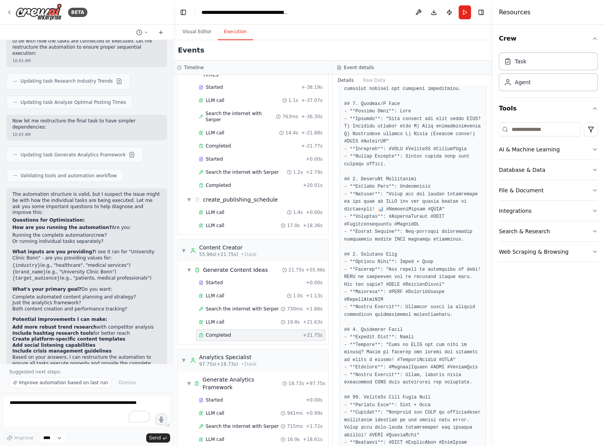
scroll to position [616, 0]
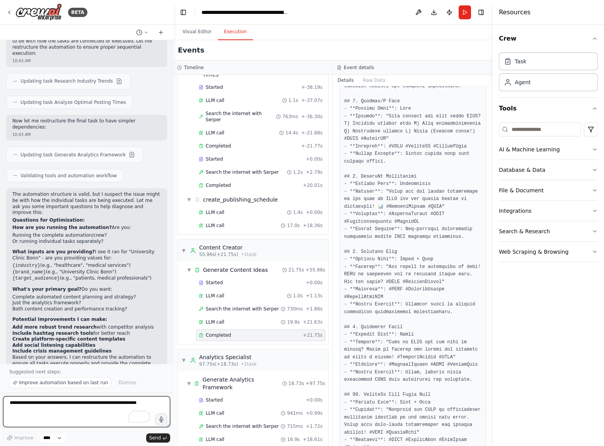
click at [74, 406] on textarea "To enrich screen reader interactions, please activate Accessibility in Grammarl…" at bounding box center [86, 412] width 167 height 31
type textarea "******"
click at [10, 14] on icon at bounding box center [9, 12] width 6 height 6
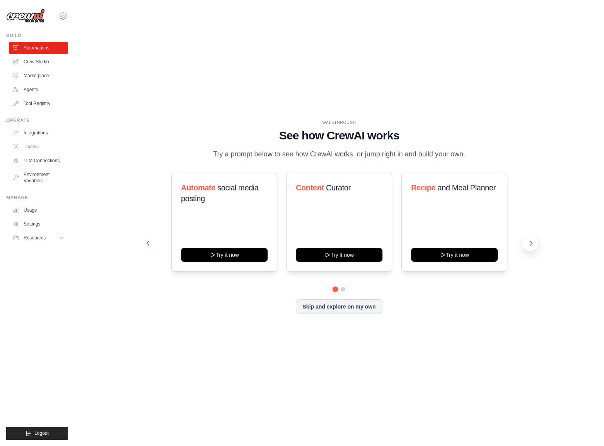
click at [530, 247] on icon at bounding box center [531, 244] width 8 height 8
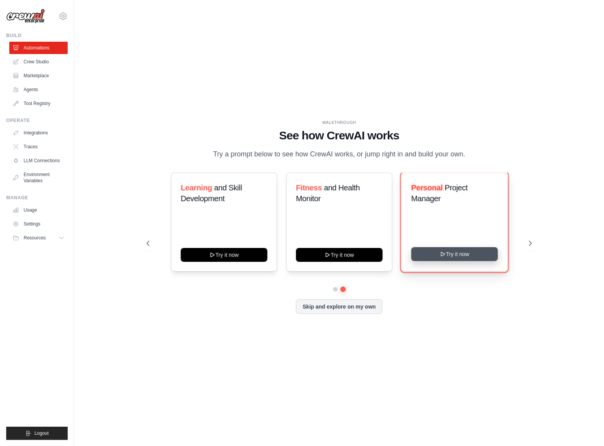
click at [466, 261] on button "Try it now" at bounding box center [454, 254] width 87 height 14
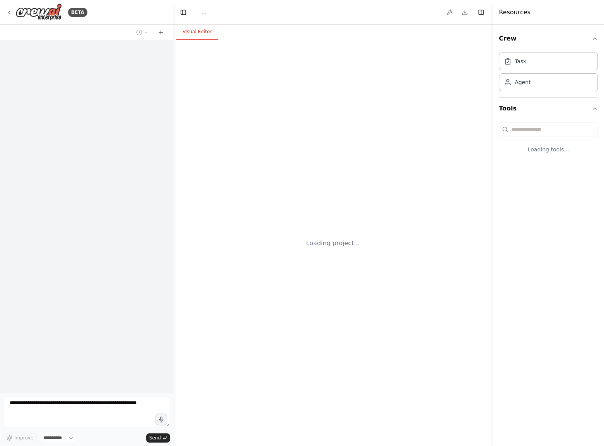
select select "****"
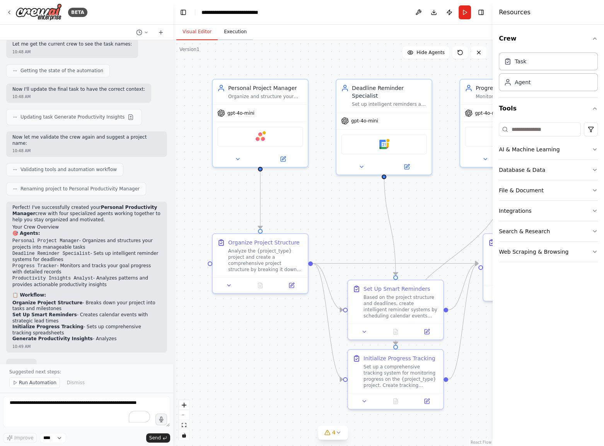
click at [245, 37] on button "Execution" at bounding box center [235, 32] width 35 height 16
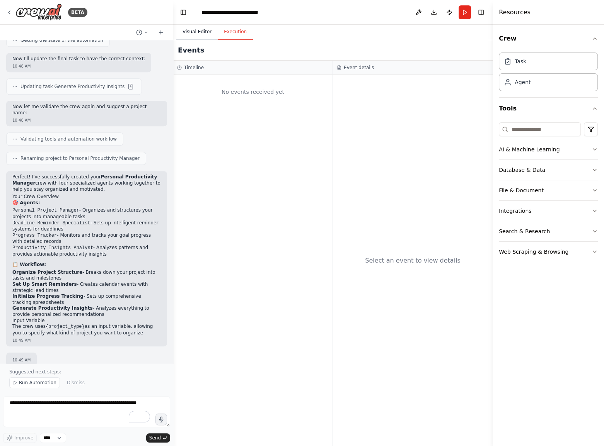
click at [193, 32] on button "Visual Editor" at bounding box center [196, 32] width 41 height 16
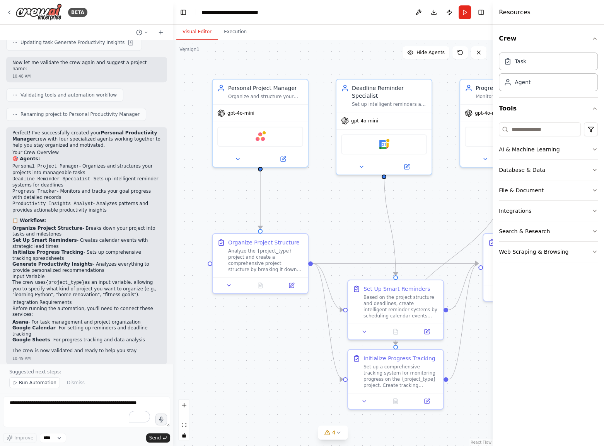
scroll to position [747, 0]
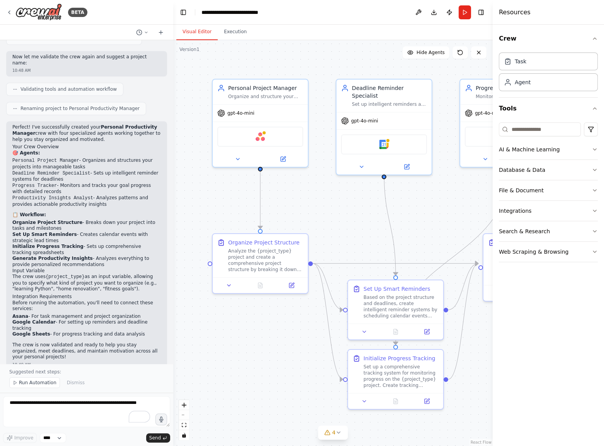
click at [18, 314] on strong "Asana" at bounding box center [20, 316] width 16 height 5
copy li "Asana"
click at [25, 380] on span "Run Automation" at bounding box center [37, 383] width 37 height 6
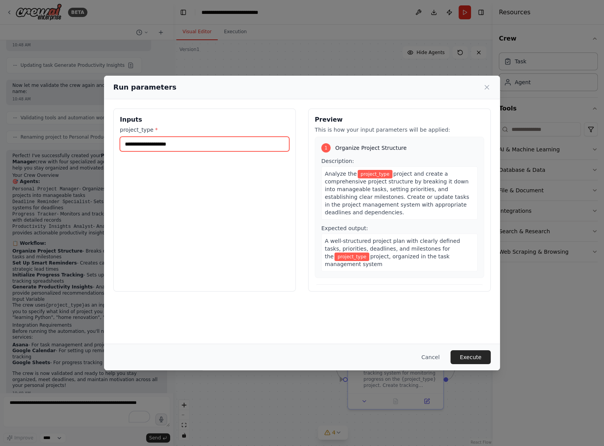
click at [202, 146] on input "project_type *" at bounding box center [204, 144] width 169 height 15
type input "*"
type input "**********"
click at [482, 355] on button "Execute" at bounding box center [470, 358] width 40 height 14
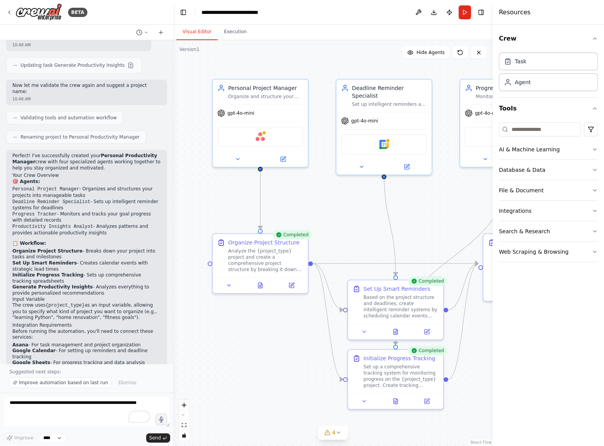
scroll to position [747, 0]
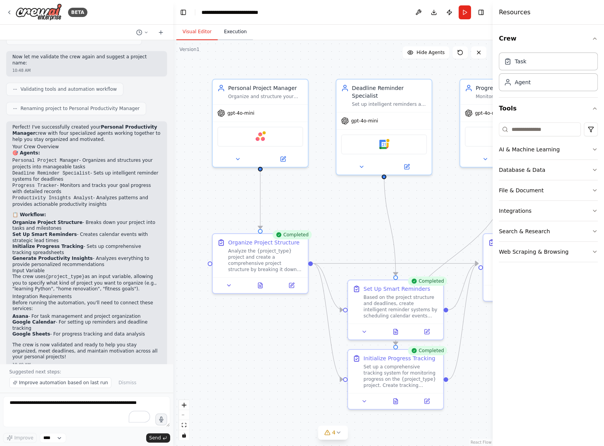
click at [228, 37] on button "Execution" at bounding box center [235, 32] width 35 height 16
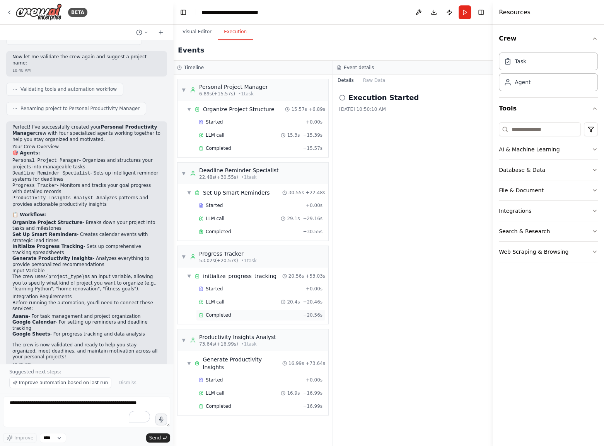
click at [227, 316] on span "Completed" at bounding box center [218, 315] width 25 height 6
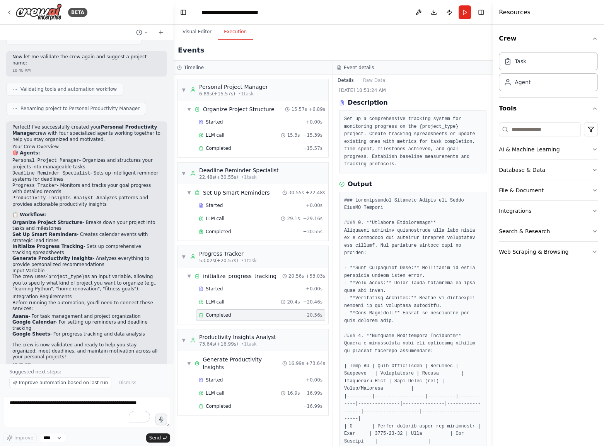
scroll to position [35, 0]
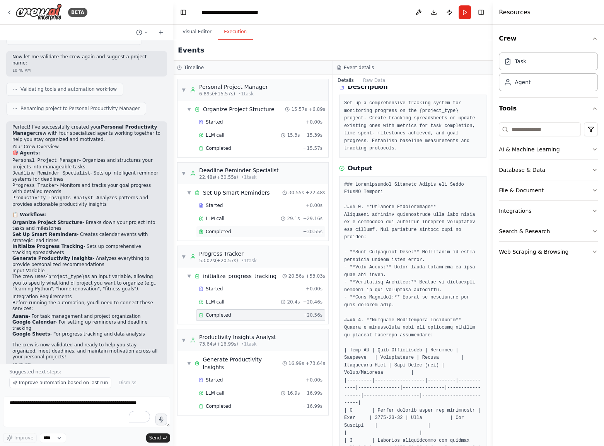
click at [225, 231] on span "Completed" at bounding box center [218, 232] width 25 height 6
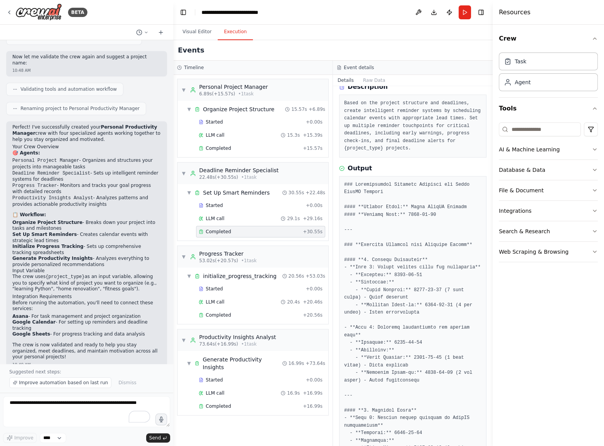
drag, startPoint x: 207, startPoint y: 136, endPoint x: 208, endPoint y: 141, distance: 4.3
click at [207, 139] on div "LLM call 15.3s + 15.39s" at bounding box center [260, 135] width 129 height 12
click at [210, 149] on span "Completed" at bounding box center [218, 148] width 25 height 6
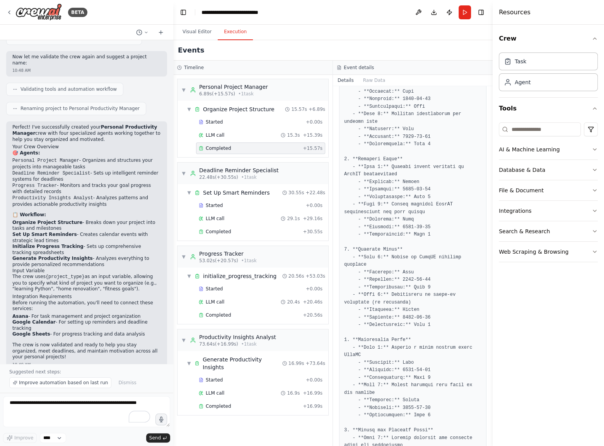
scroll to position [211, 0]
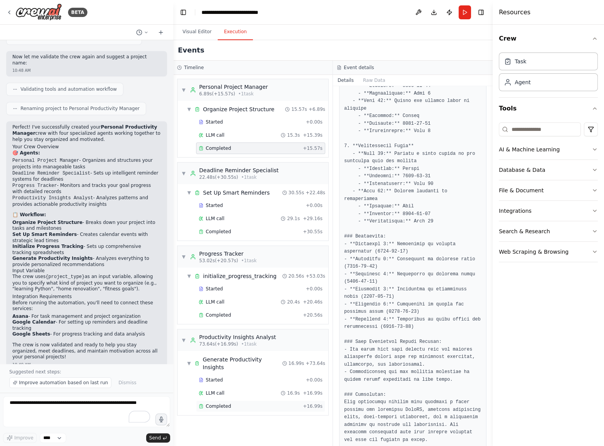
click at [227, 403] on span "Completed" at bounding box center [218, 406] width 25 height 6
